Goal: Obtain resource: Obtain resource

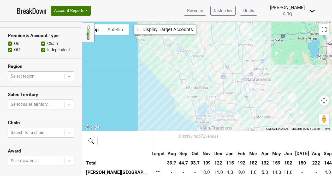
scroll to position [349, 0]
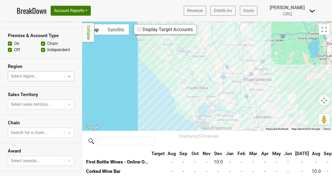
click at [68, 75] on icon at bounding box center [69, 76] width 3 height 2
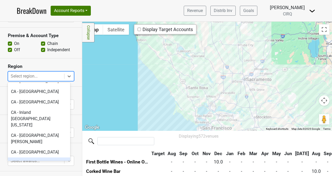
scroll to position [109, 0]
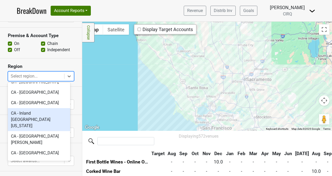
click at [41, 108] on div "CA - Inland [GEOGRAPHIC_DATA][US_STATE]" at bounding box center [39, 119] width 62 height 23
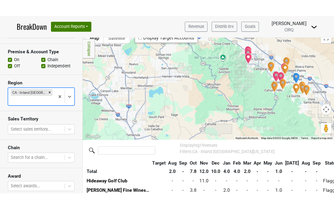
scroll to position [0, 0]
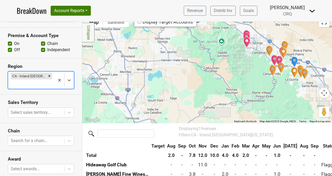
click at [321, 26] on button "Toggle fullscreen view" at bounding box center [324, 22] width 10 height 10
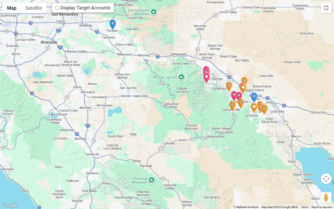
click at [325, 8] on button "Toggle fullscreen view" at bounding box center [326, 8] width 10 height 10
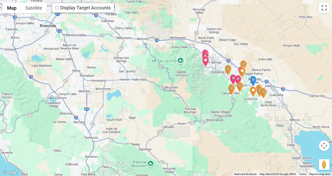
scroll to position [180, 0]
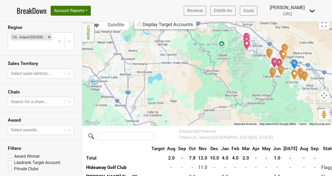
click at [312, 11] on img at bounding box center [312, 11] width 6 height 6
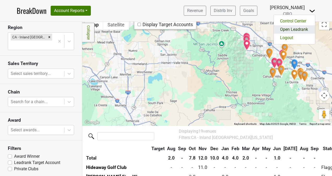
click at [296, 30] on link "Open Leadrank" at bounding box center [294, 29] width 41 height 8
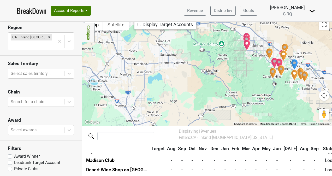
scroll to position [8, 0]
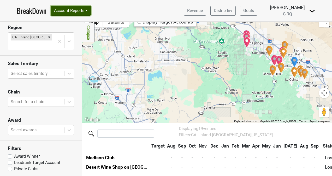
click at [79, 10] on button "Account Reports" at bounding box center [71, 11] width 40 height 10
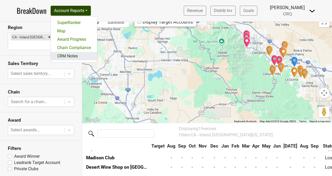
click at [71, 55] on link "CRM Notes" at bounding box center [74, 56] width 46 height 8
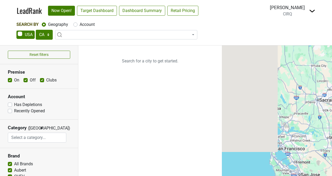
select select "CA"
select select
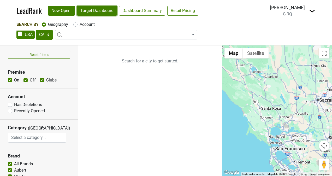
click at [95, 13] on link "Target Dashboard" at bounding box center [97, 11] width 40 height 10
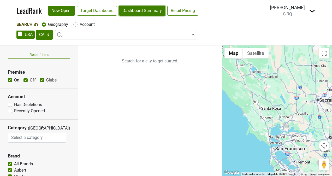
click at [151, 10] on link "Dashboard Summary" at bounding box center [142, 11] width 46 height 10
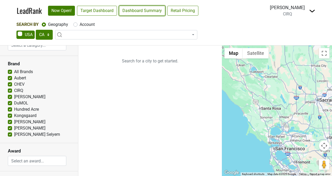
scroll to position [93, 0]
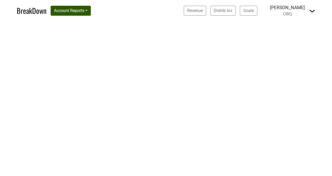
select select "CA"
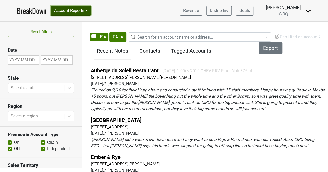
click at [79, 10] on button "Account Reports" at bounding box center [71, 11] width 40 height 10
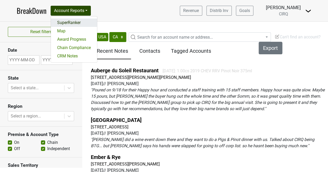
click at [72, 24] on link "SuperRanker" at bounding box center [74, 23] width 46 height 8
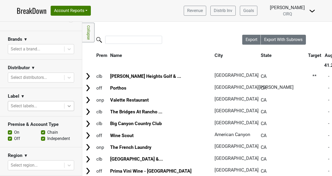
scroll to position [127, 0]
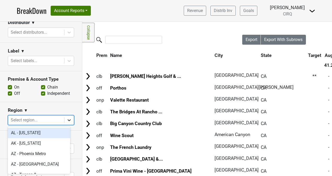
click at [68, 120] on icon at bounding box center [69, 120] width 3 height 2
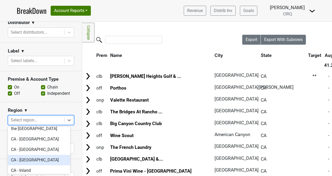
scroll to position [98, 0]
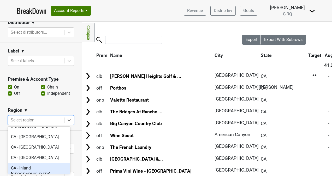
click at [42, 163] on div "CA - Inland [GEOGRAPHIC_DATA][US_STATE]" at bounding box center [39, 174] width 62 height 23
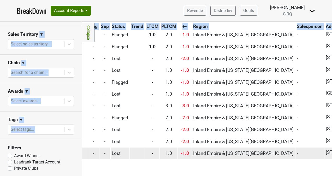
scroll to position [154, 369]
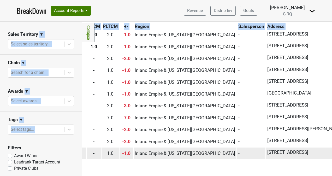
drag, startPoint x: 119, startPoint y: 33, endPoint x: 289, endPoint y: 146, distance: 204.2
click at [289, 146] on table "Prem Name City State Target Aug Sep Oct Nov Dec Jan Feb Mar Apr May Jun [DATE] …" at bounding box center [32, 30] width 636 height 257
copy table "2.0 - 7.8 12.0 10.0 4.0 4.0 2.0 - - 1.0 - - - 40.8 80.9 -40 clb Hideaway Golf C…"
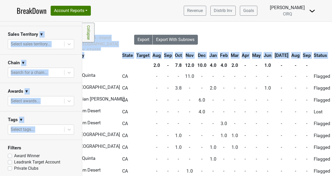
scroll to position [0, 104]
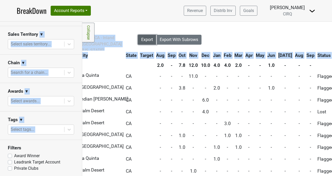
click at [139, 44] on button "Export" at bounding box center [147, 40] width 19 height 10
